Goal: Information Seeking & Learning: Learn about a topic

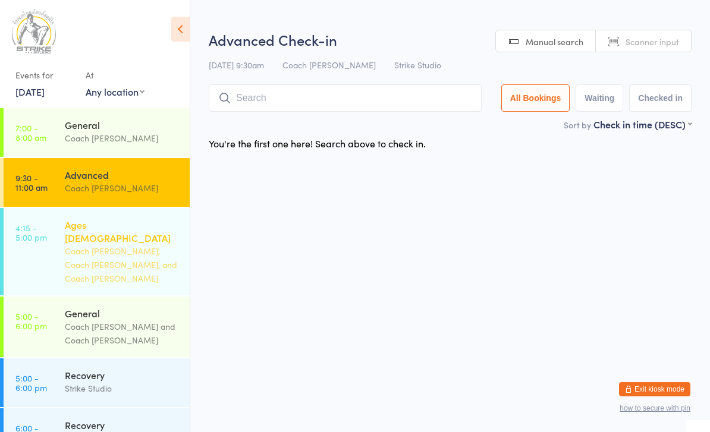
click at [111, 252] on div "Coach [PERSON_NAME], Coach [PERSON_NAME], and Coach [PERSON_NAME]" at bounding box center [122, 264] width 115 height 41
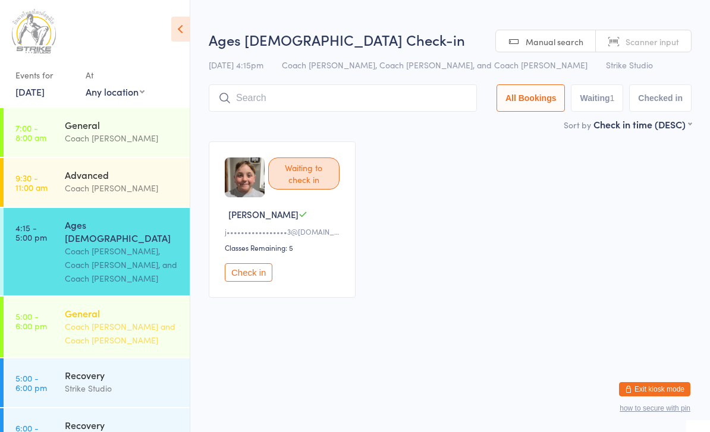
click at [141, 331] on div "General Coach [PERSON_NAME] and Coach [PERSON_NAME]" at bounding box center [127, 327] width 125 height 61
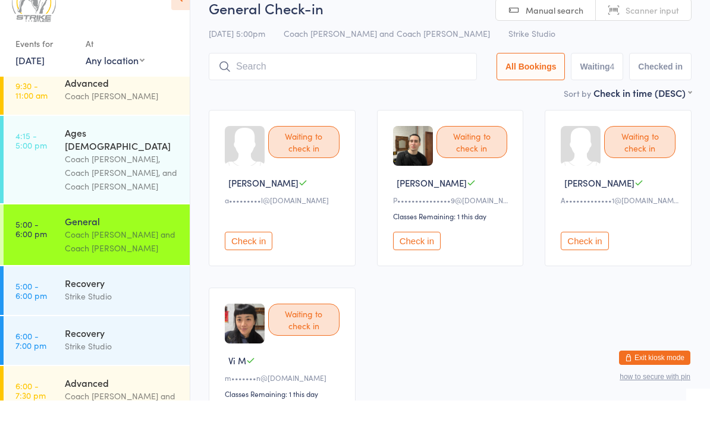
scroll to position [59, 0]
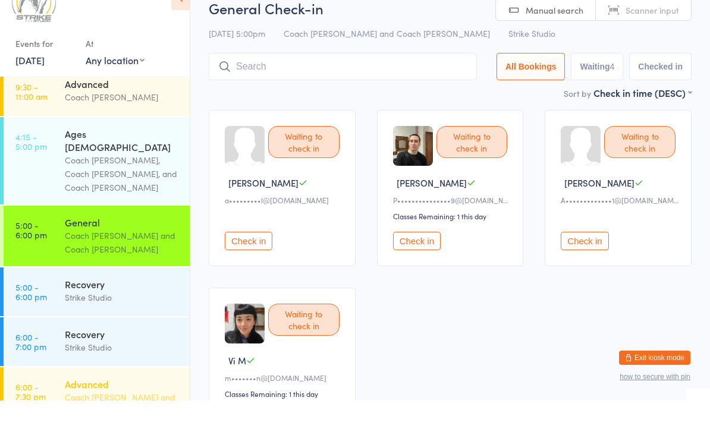
click at [115, 422] on div "Coach [PERSON_NAME] and Coach [PERSON_NAME]" at bounding box center [122, 435] width 115 height 27
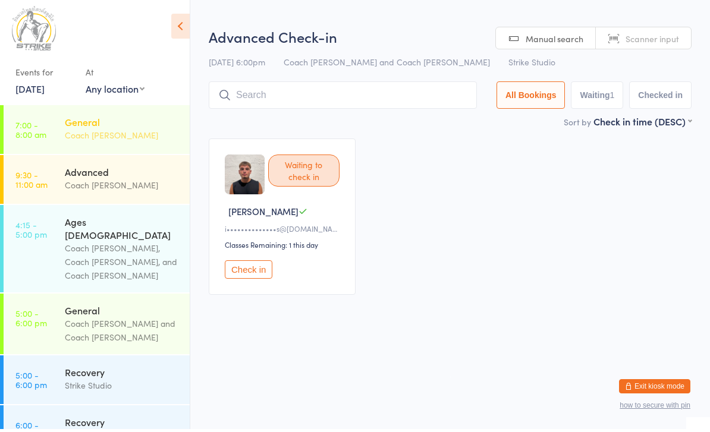
click at [139, 144] on div "General Coach [PERSON_NAME]" at bounding box center [127, 131] width 125 height 47
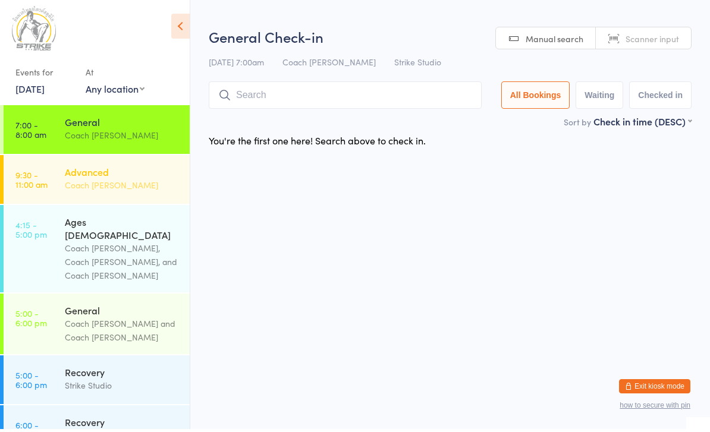
click at [153, 201] on div "Advanced Coach [PERSON_NAME]" at bounding box center [127, 181] width 125 height 47
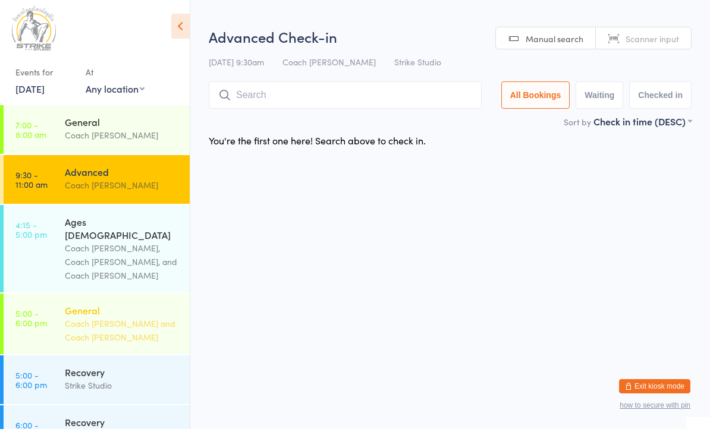
click at [114, 320] on div "Coach [PERSON_NAME] and Coach [PERSON_NAME]" at bounding box center [122, 333] width 115 height 27
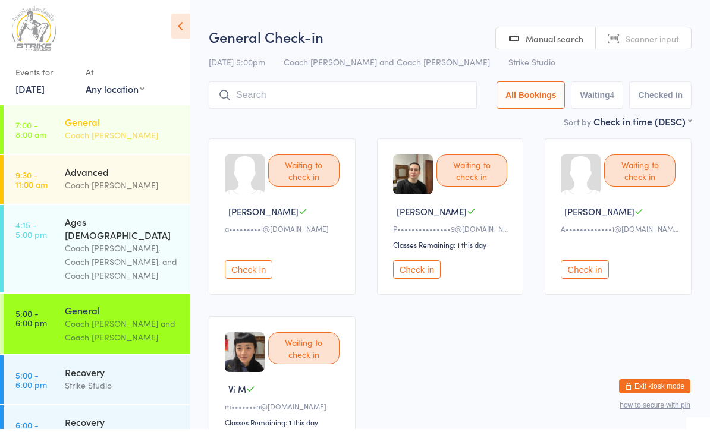
click at [111, 153] on div "General Coach [PERSON_NAME]" at bounding box center [127, 131] width 125 height 47
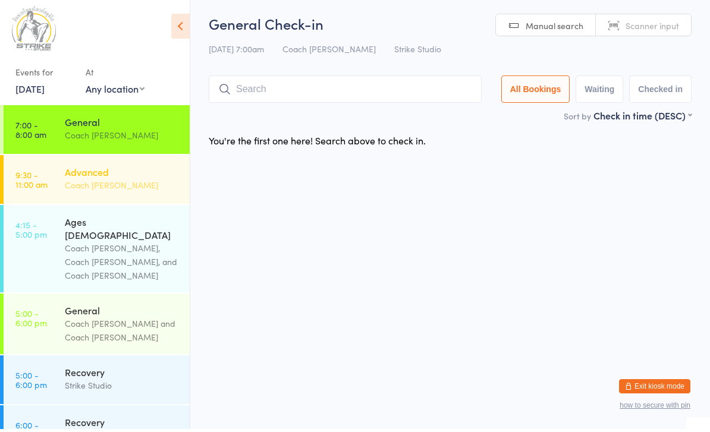
click at [121, 171] on div "Advanced" at bounding box center [122, 174] width 115 height 13
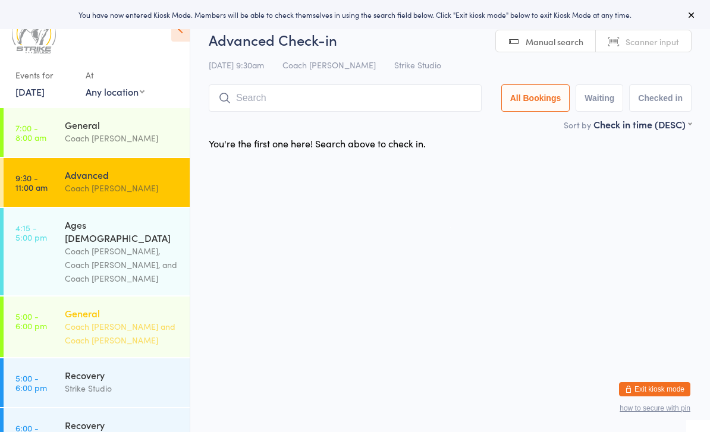
click at [114, 320] on div "Coach [PERSON_NAME] and Coach [PERSON_NAME]" at bounding box center [122, 333] width 115 height 27
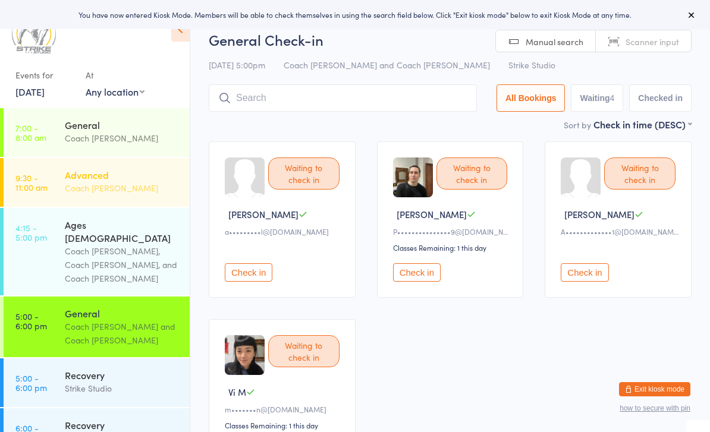
click at [111, 178] on div "Advanced" at bounding box center [122, 174] width 115 height 13
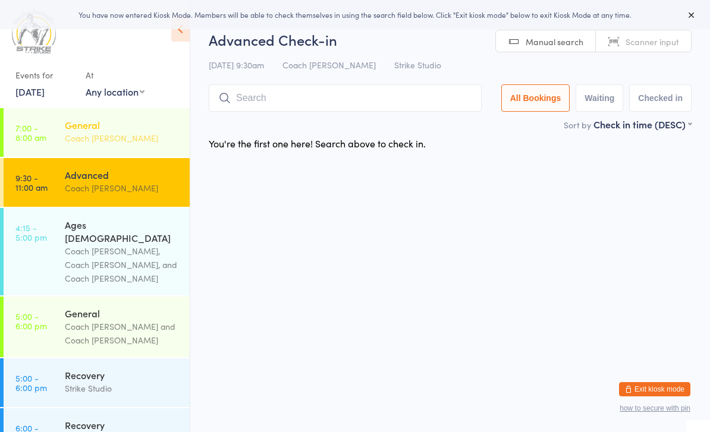
click at [104, 131] on div "General" at bounding box center [122, 124] width 115 height 13
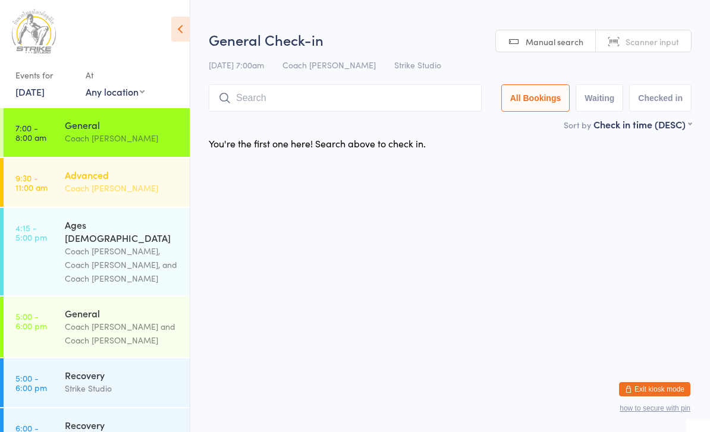
click at [94, 183] on div "Coach [PERSON_NAME]" at bounding box center [122, 188] width 115 height 14
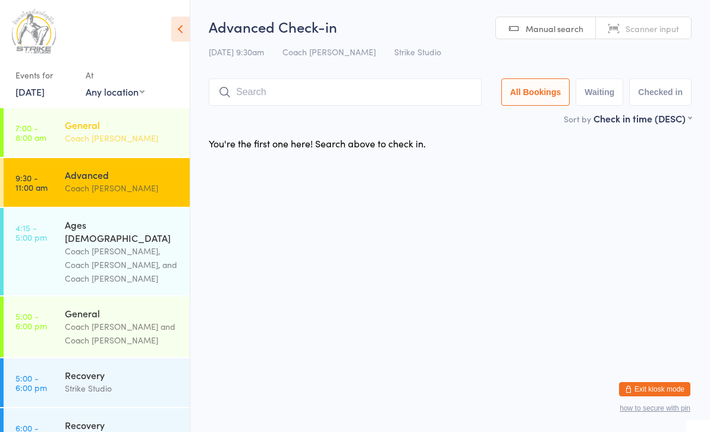
click at [51, 130] on link "7:00 - 8:00 am General Coach Vinay" at bounding box center [97, 132] width 186 height 49
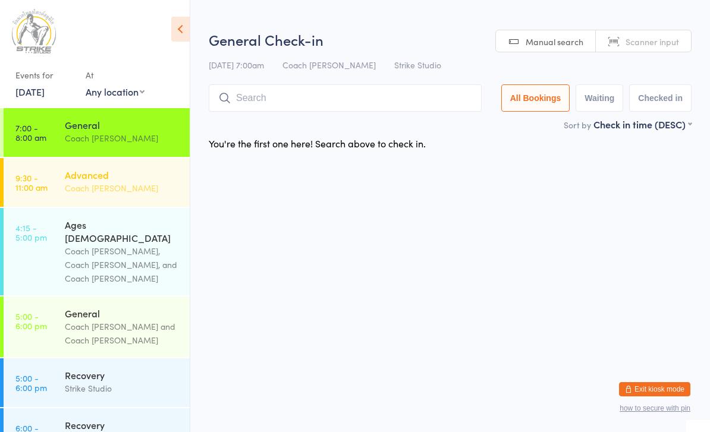
click at [50, 193] on link "9:30 - 11:00 am Advanced Coach Quang" at bounding box center [97, 182] width 186 height 49
